Goal: Task Accomplishment & Management: Use online tool/utility

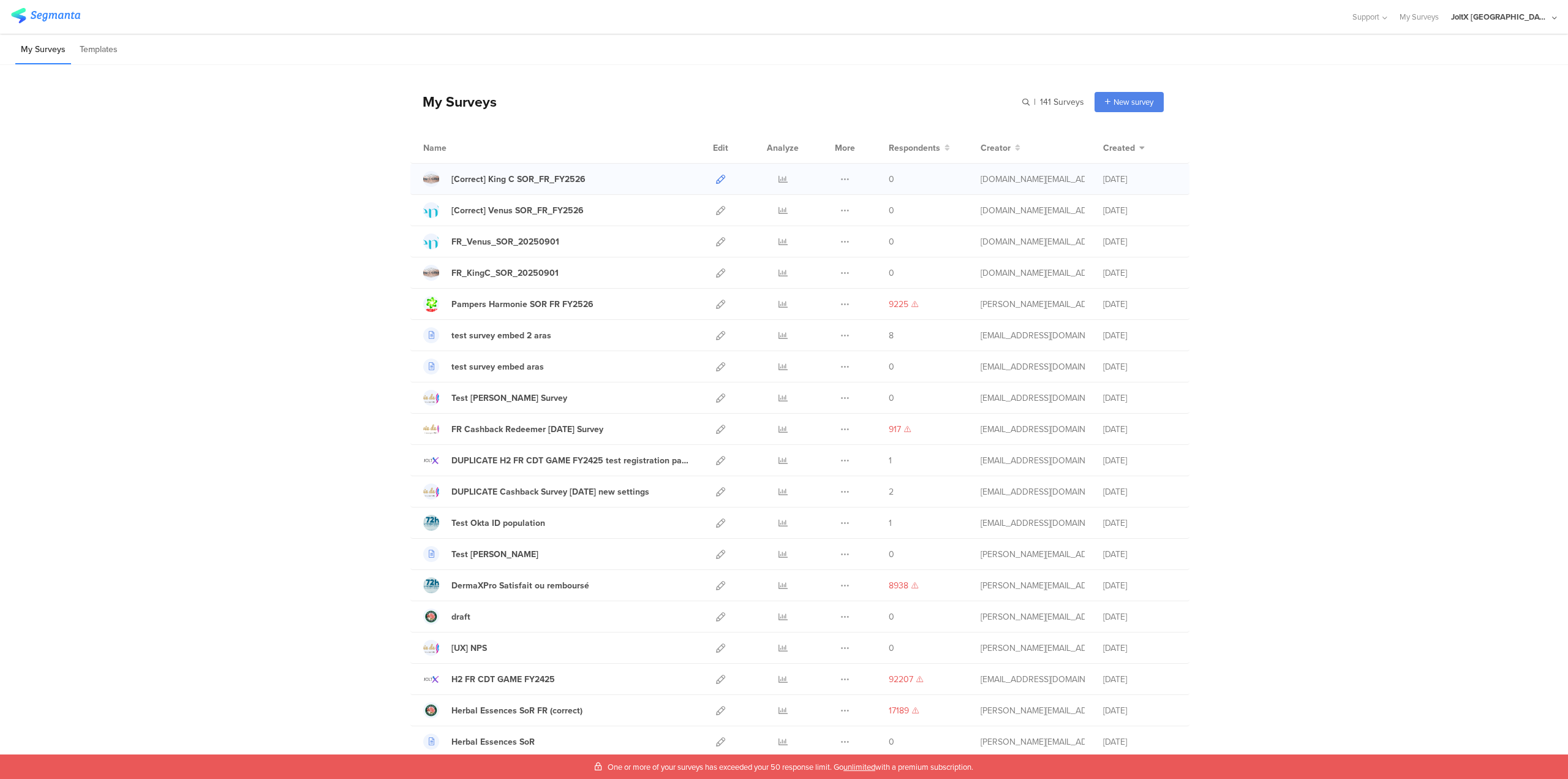
click at [719, 175] on icon at bounding box center [721, 179] width 9 height 9
drag, startPoint x: 770, startPoint y: 766, endPoint x: 790, endPoint y: 765, distance: 20.0
click at [790, 765] on span "One or more of your surveys has exceeded your 50 response limit. Go unlimited w…" at bounding box center [790, 767] width 366 height 11
click at [676, 768] on span "One or more of your surveys has exceeded your 50 response limit. Go unlimited w…" at bounding box center [790, 767] width 366 height 11
click at [840, 178] on icon at bounding box center [845, 179] width 9 height 9
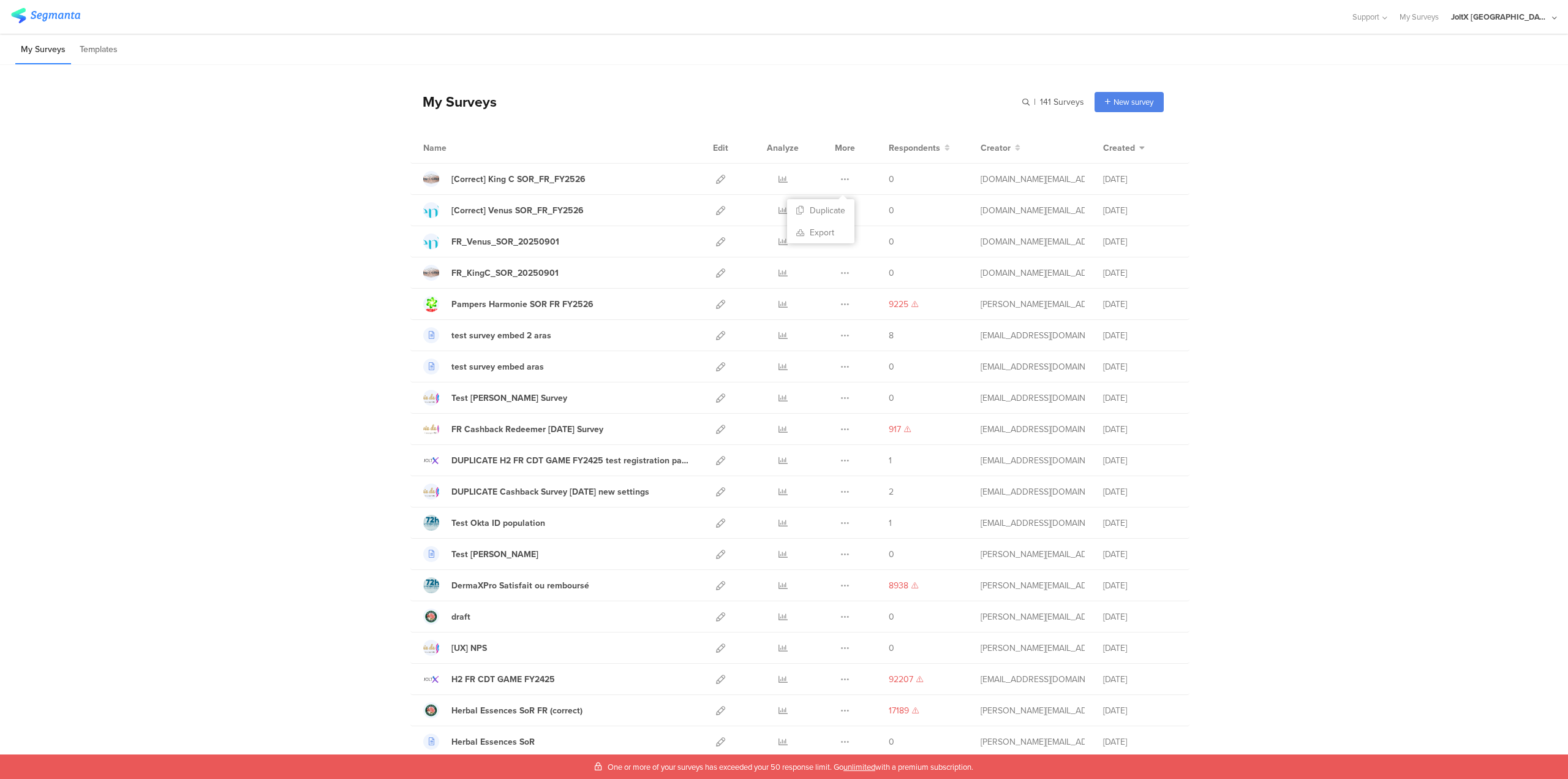
click at [716, 181] on icon at bounding box center [721, 179] width 9 height 9
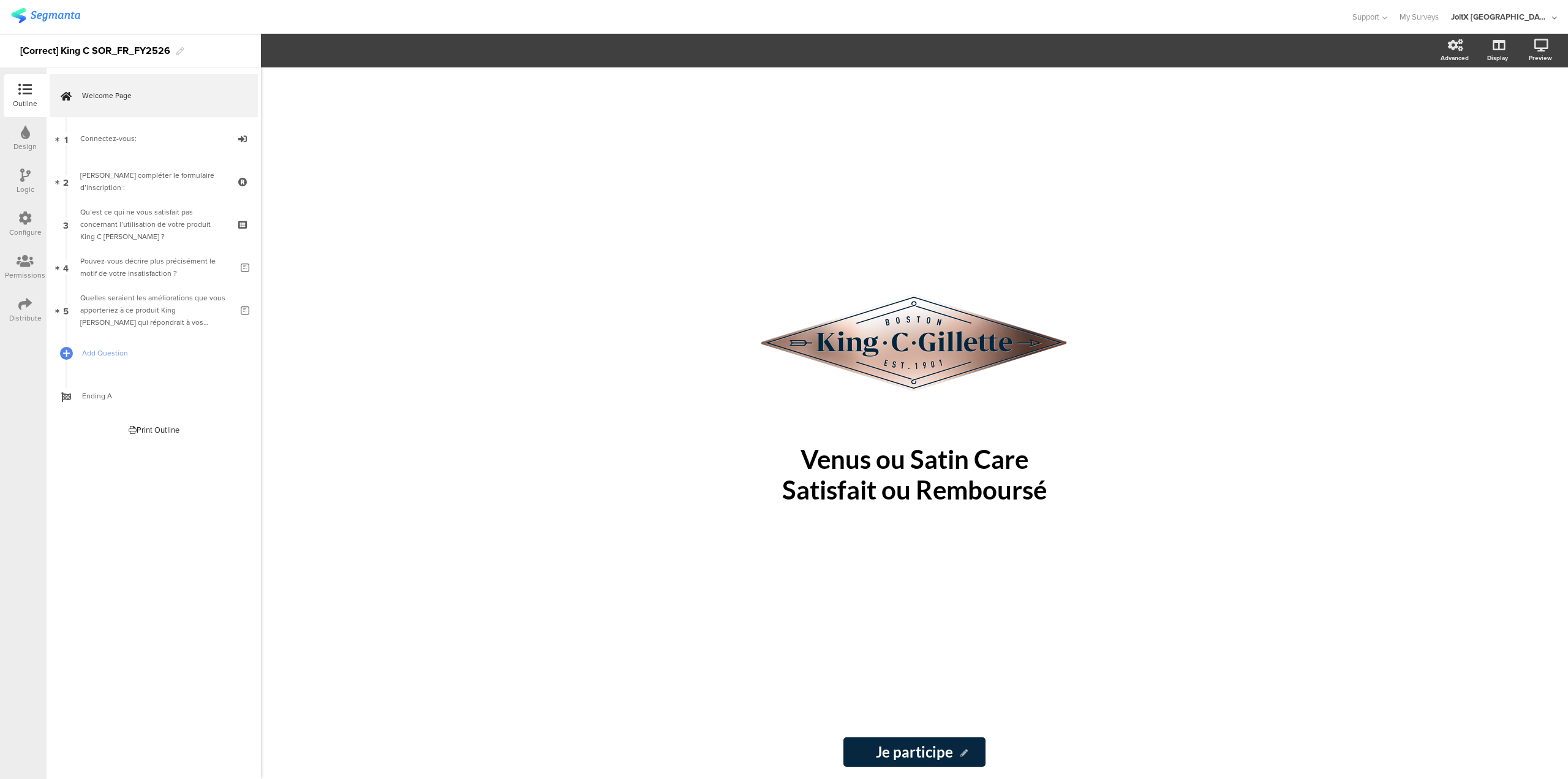
click at [15, 313] on div "Distribute" at bounding box center [25, 318] width 33 height 11
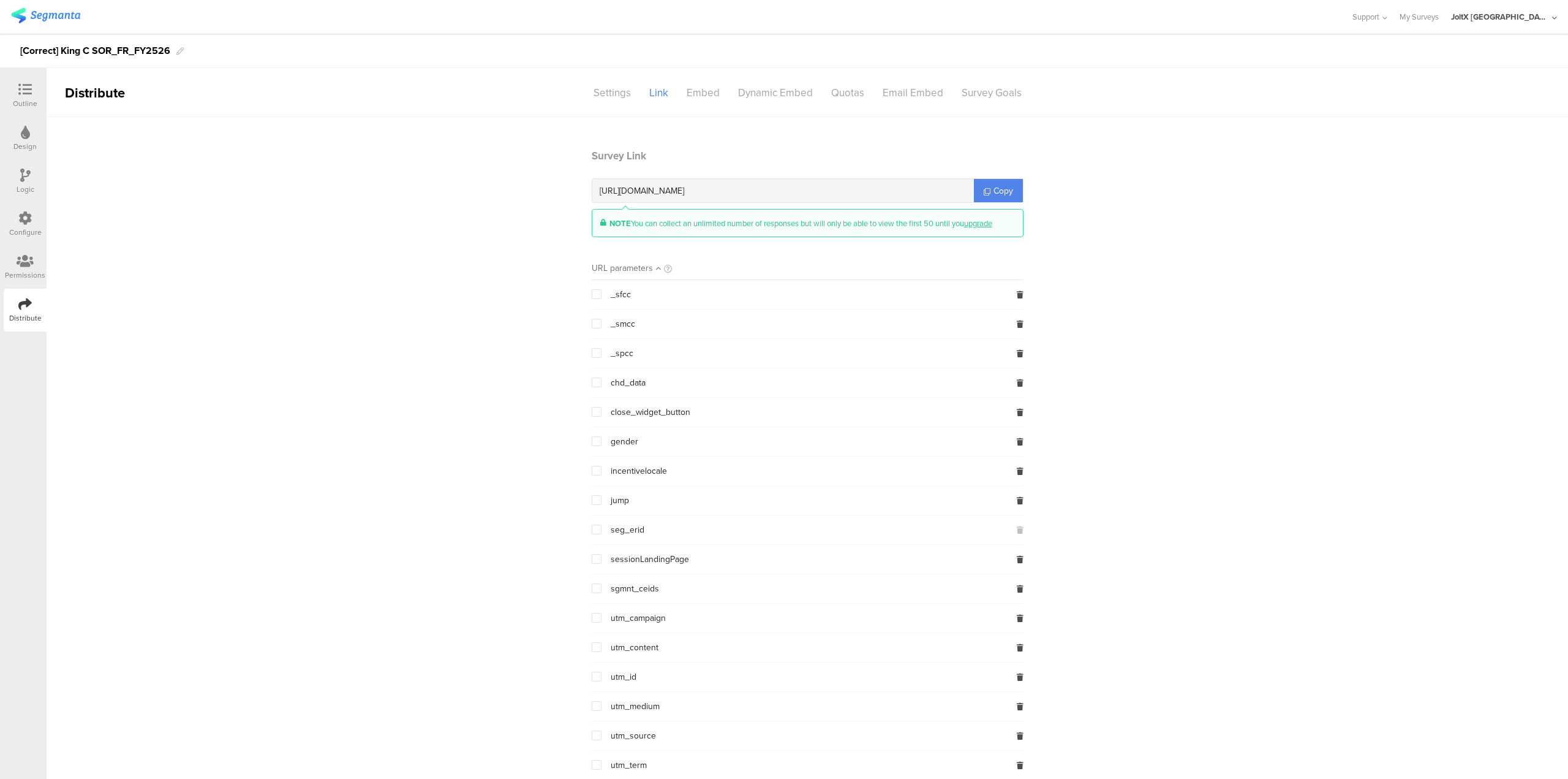
click at [13, 13] on img at bounding box center [46, 16] width 69 height 15
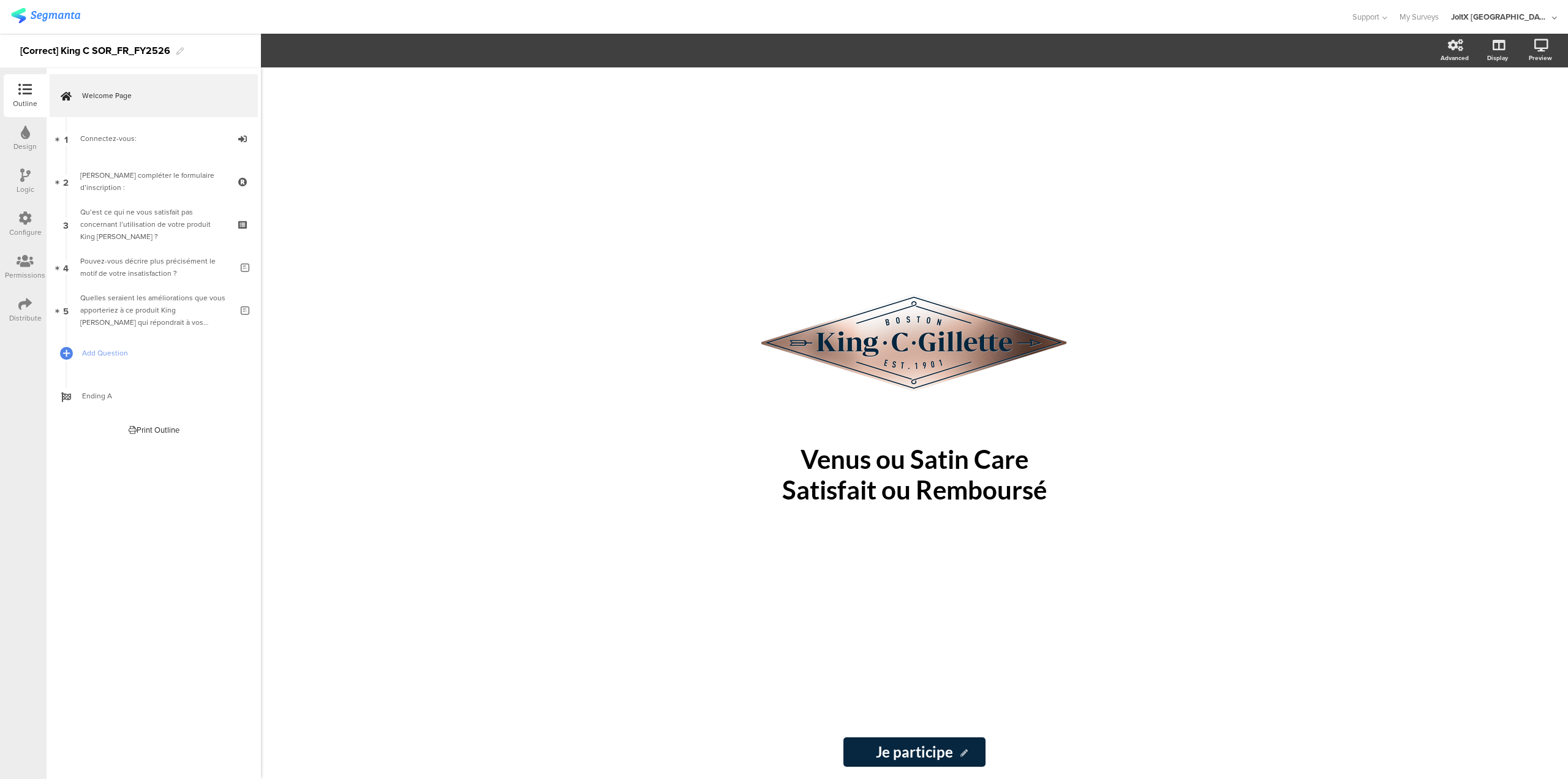
click at [15, 308] on div "Distribute" at bounding box center [25, 310] width 43 height 43
